Goal: Navigation & Orientation: Understand site structure

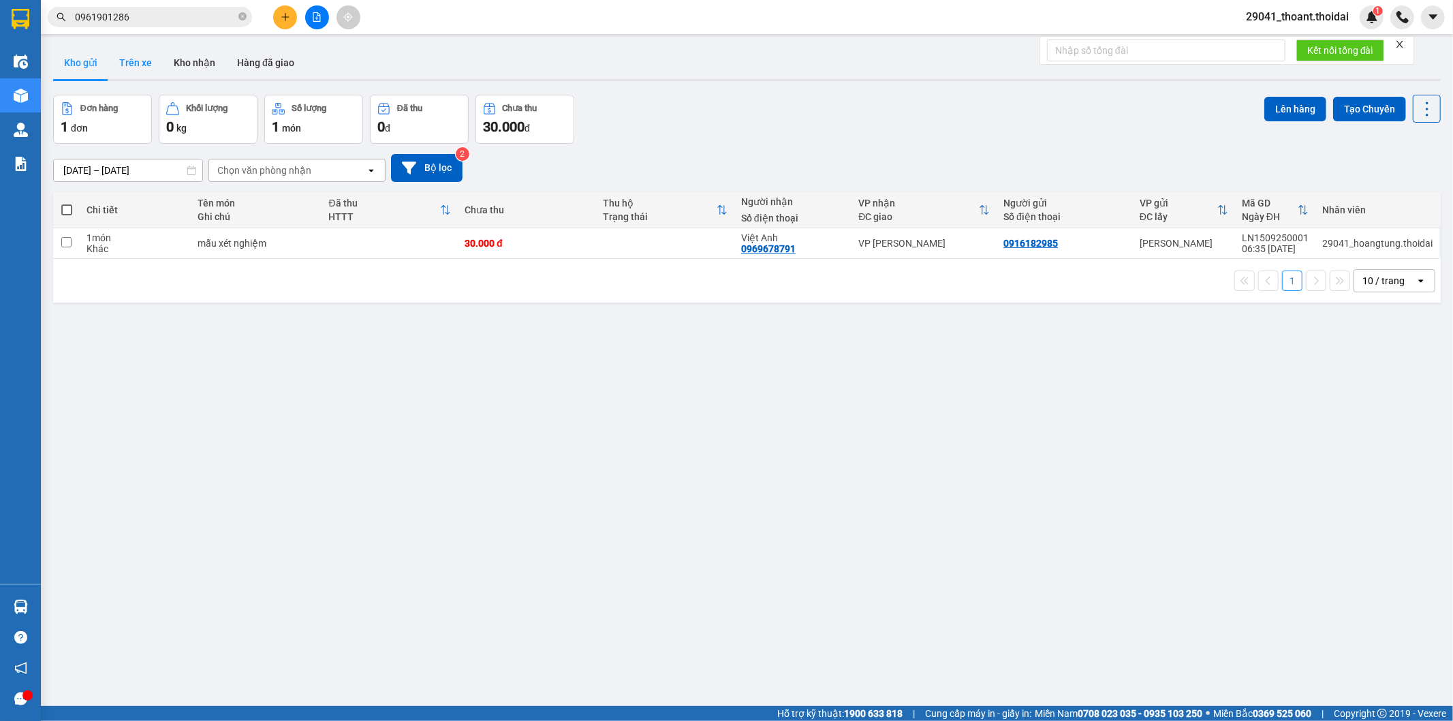
click at [146, 63] on button "Trên xe" at bounding box center [135, 62] width 54 height 33
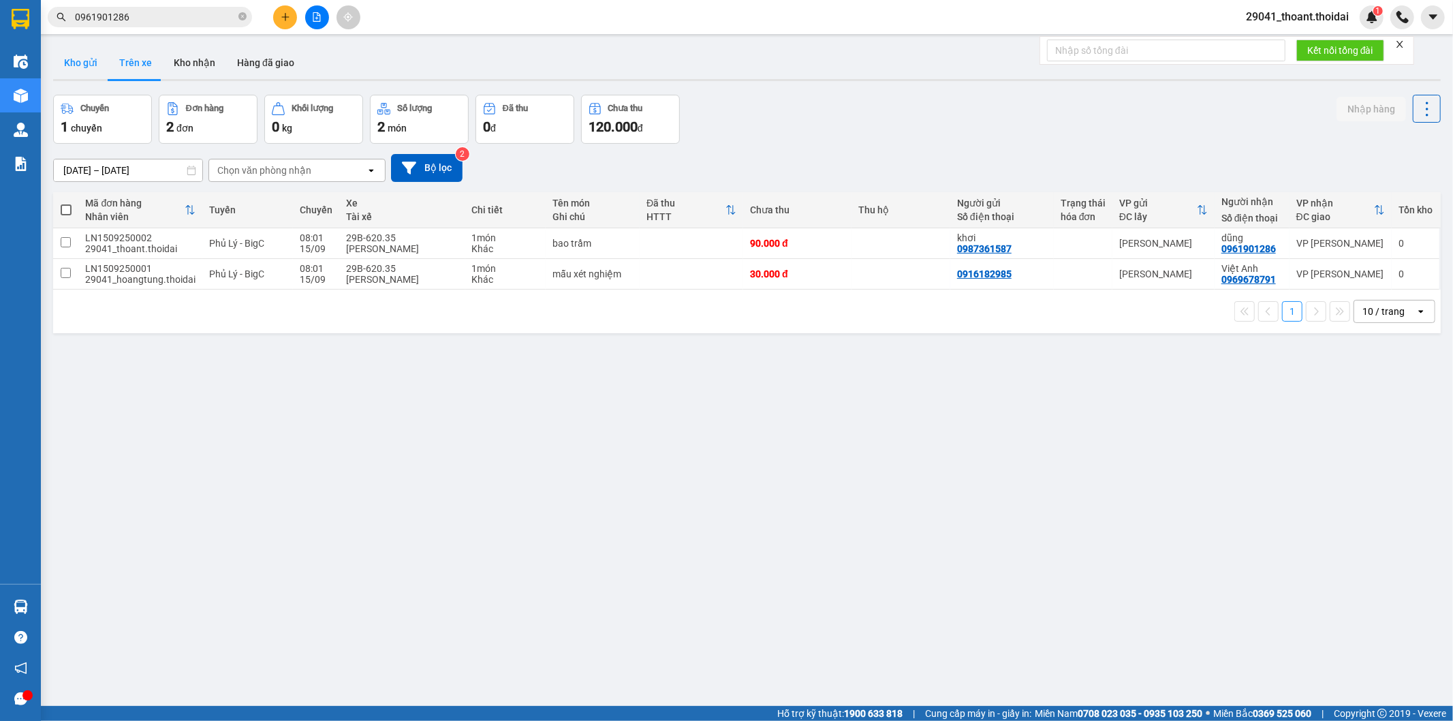
click at [85, 64] on button "Kho gửi" at bounding box center [80, 62] width 55 height 33
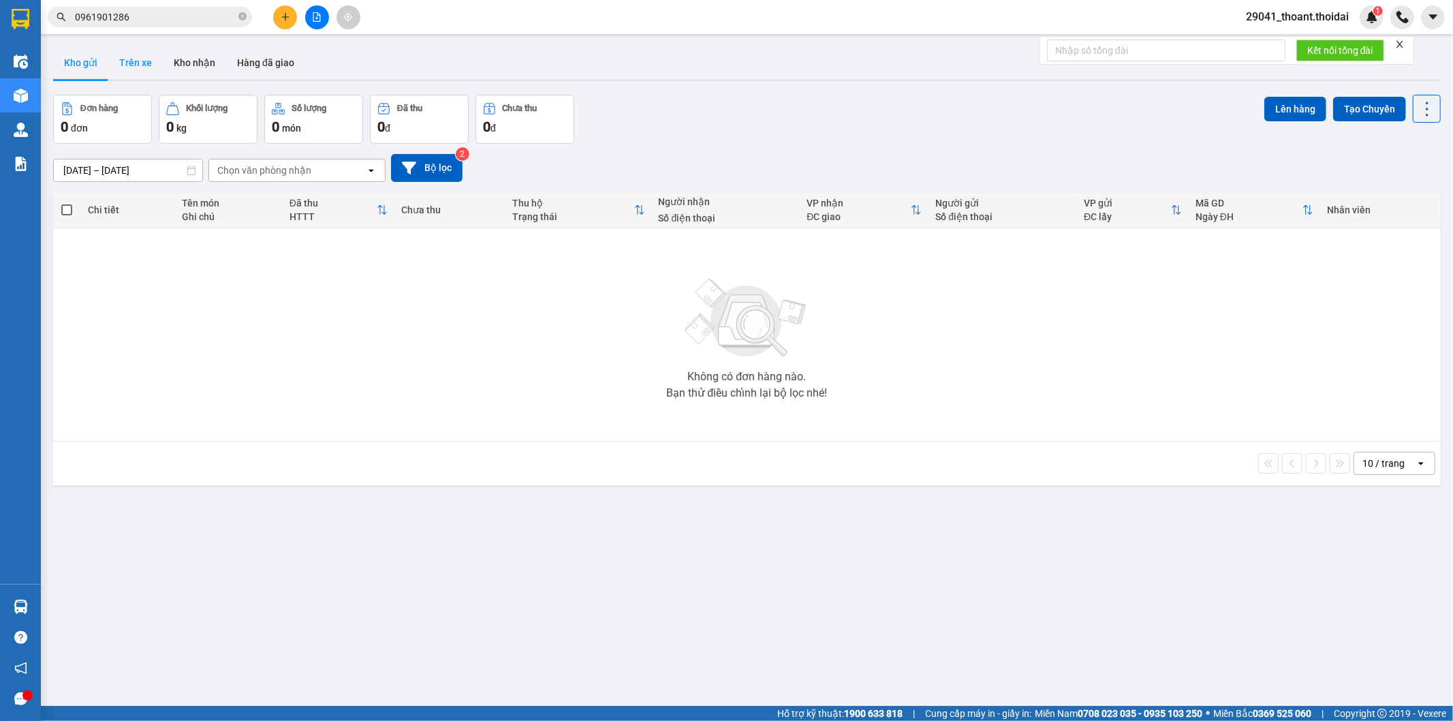
click at [126, 63] on button "Trên xe" at bounding box center [135, 62] width 54 height 33
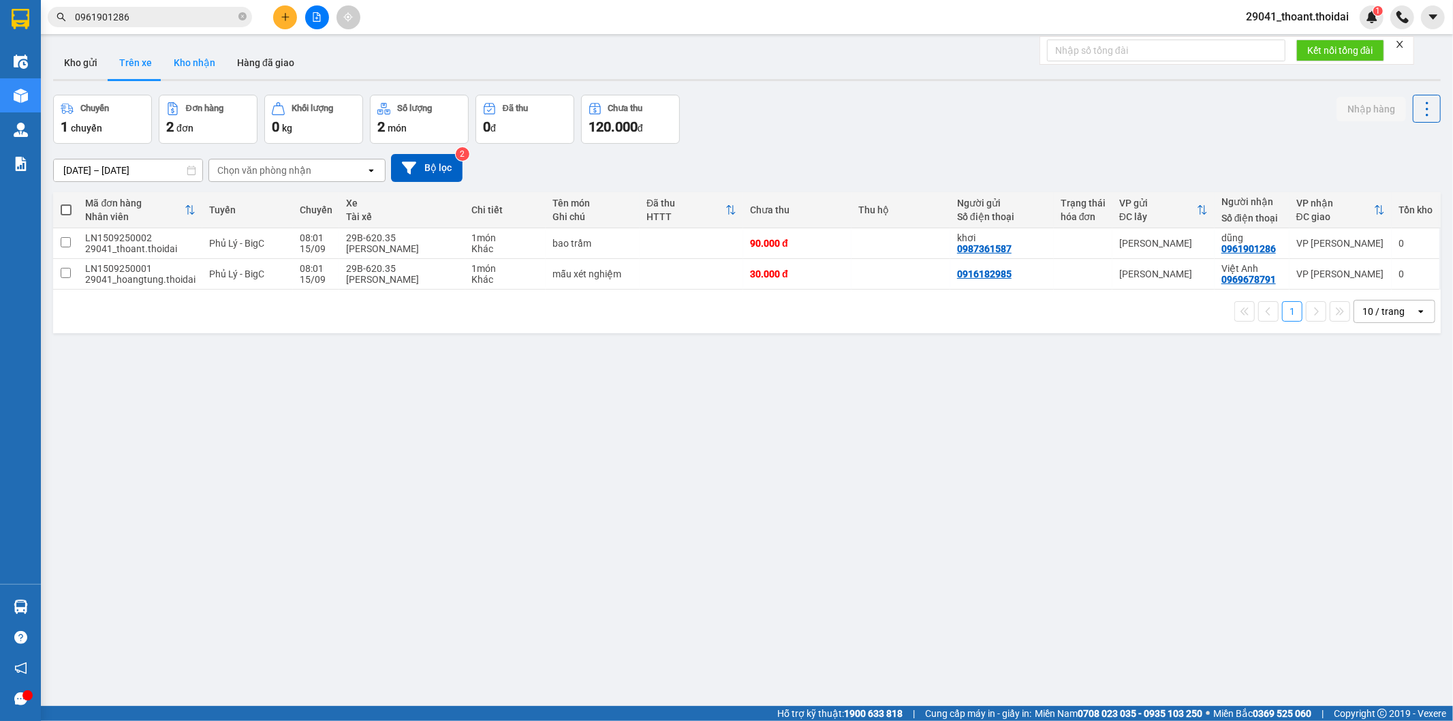
click at [187, 65] on button "Kho nhận" at bounding box center [194, 62] width 63 height 33
